Goal: Navigation & Orientation: Find specific page/section

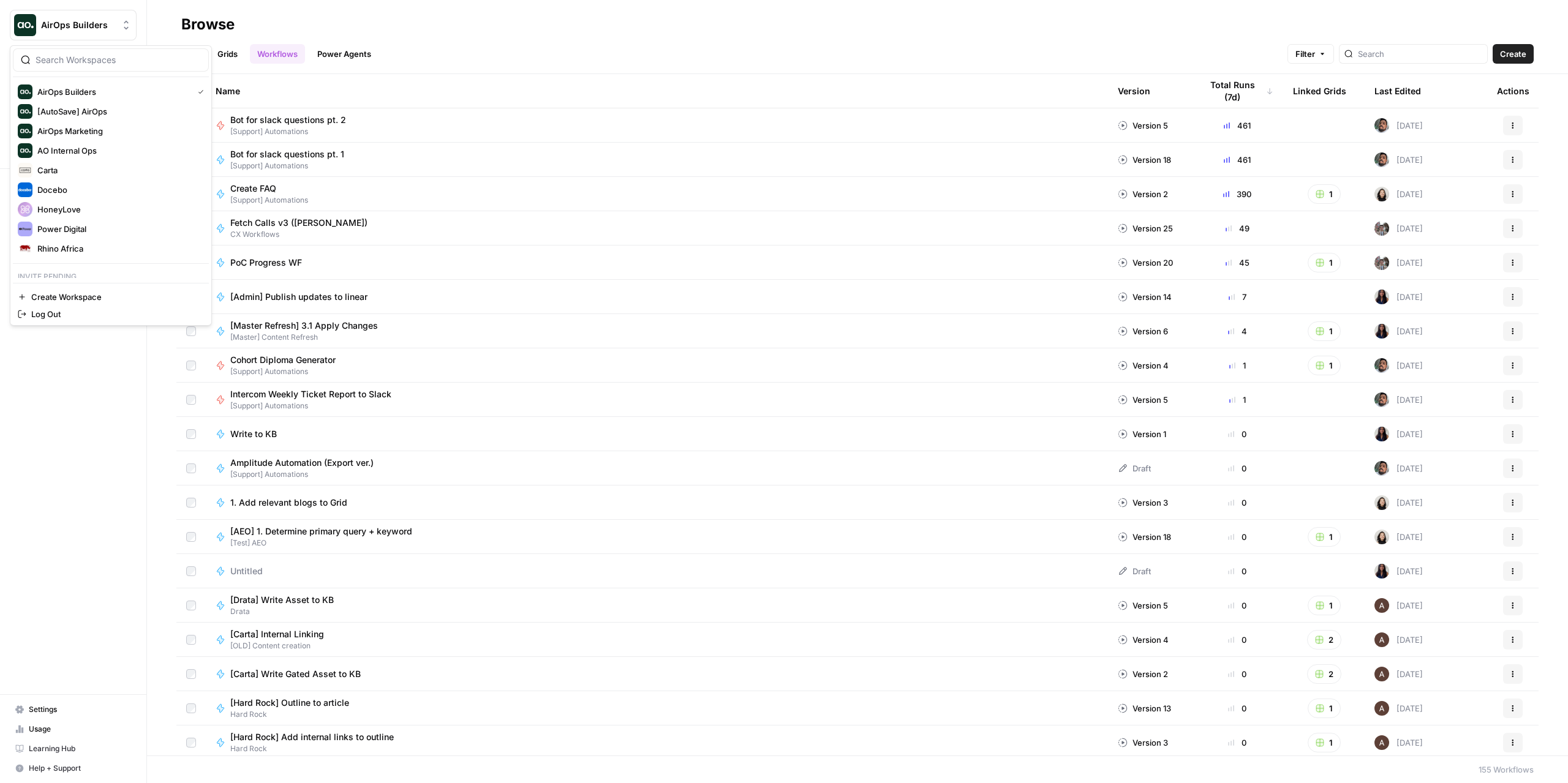
click at [70, 28] on span "AirOps Builders" at bounding box center [78, 25] width 74 height 12
click at [96, 248] on span "Smartness" at bounding box center [118, 249] width 162 height 12
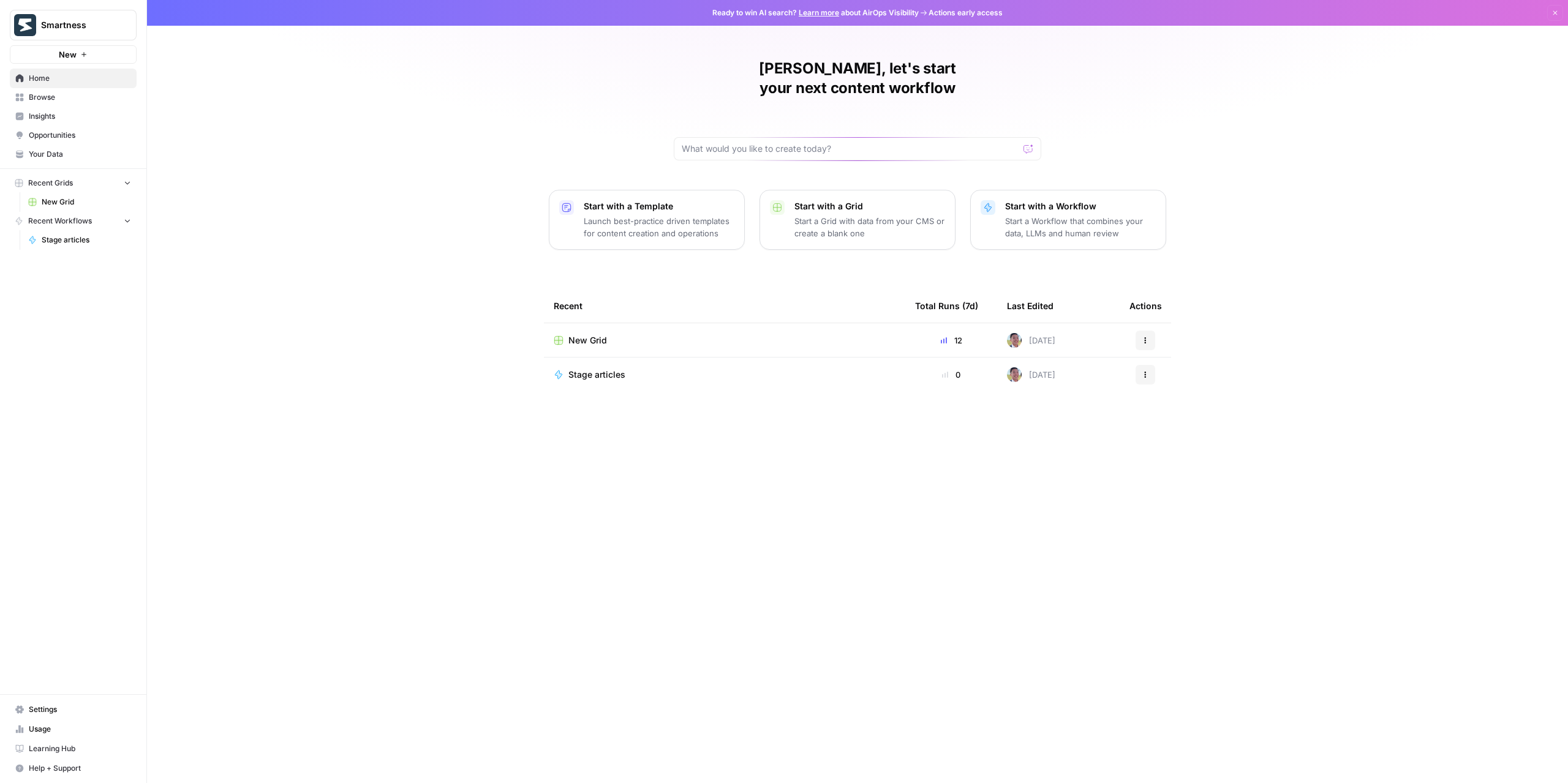
click at [47, 20] on span "Smartness" at bounding box center [78, 25] width 74 height 12
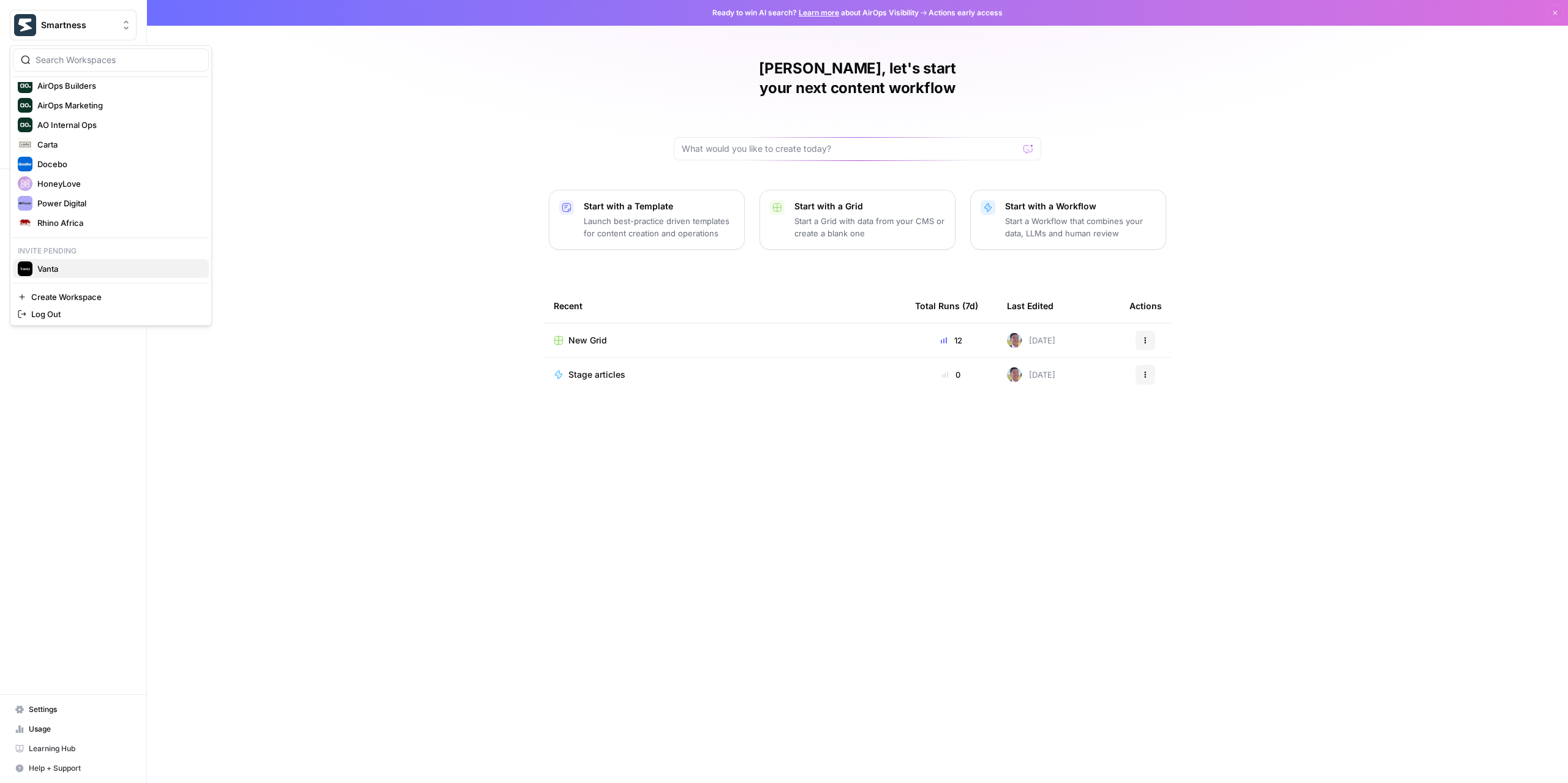
click at [60, 265] on span "Vanta" at bounding box center [118, 269] width 162 height 12
